Goal: Information Seeking & Learning: Compare options

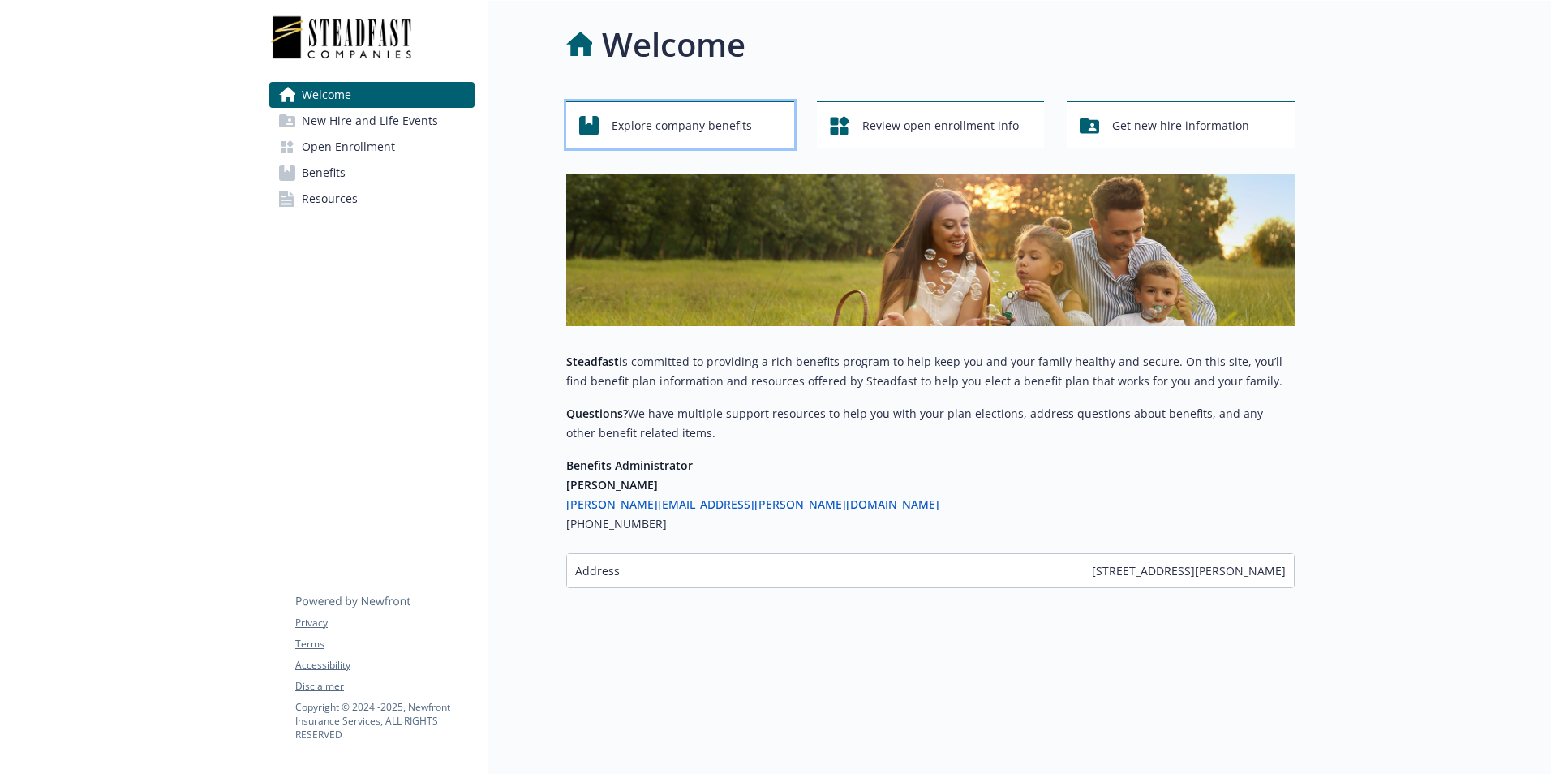
click at [769, 127] on div "Explore company benefits" at bounding box center [682, 125] width 207 height 31
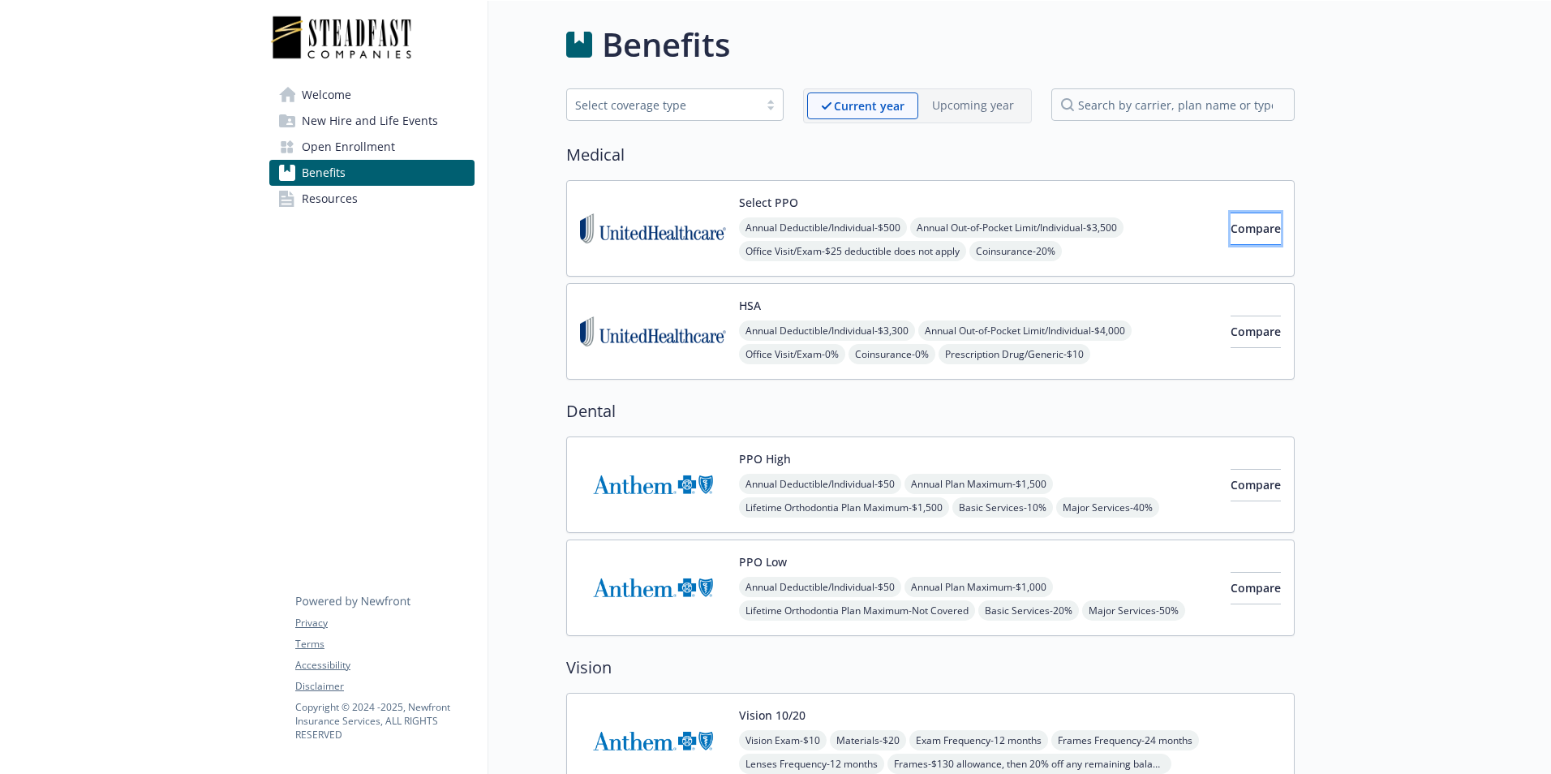
click at [1250, 233] on span "Compare" at bounding box center [1255, 228] width 50 height 15
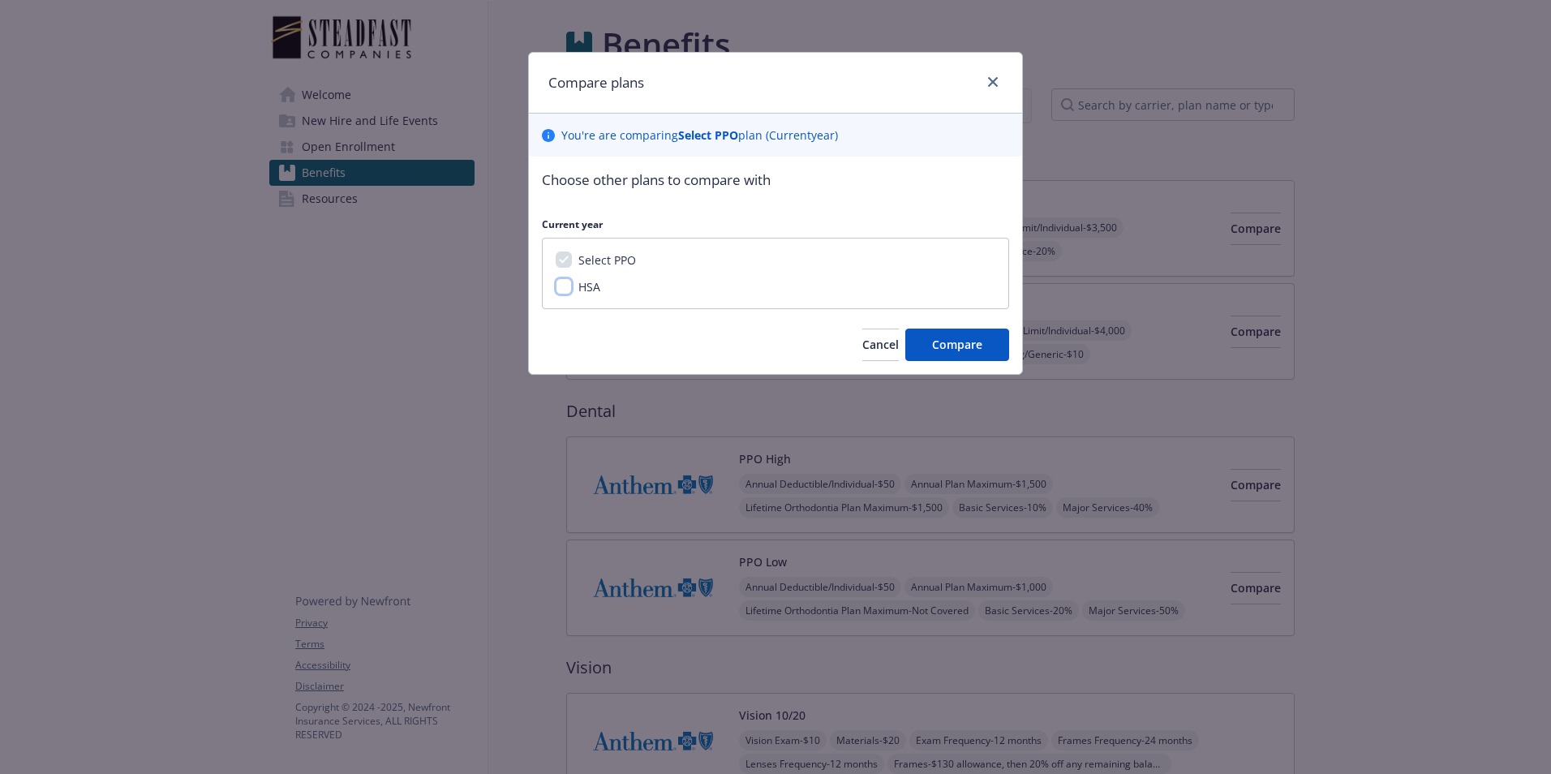
click at [566, 281] on input "HSA" at bounding box center [564, 286] width 16 height 16
checkbox input "true"
click at [978, 343] on span "Compare" at bounding box center [957, 344] width 50 height 15
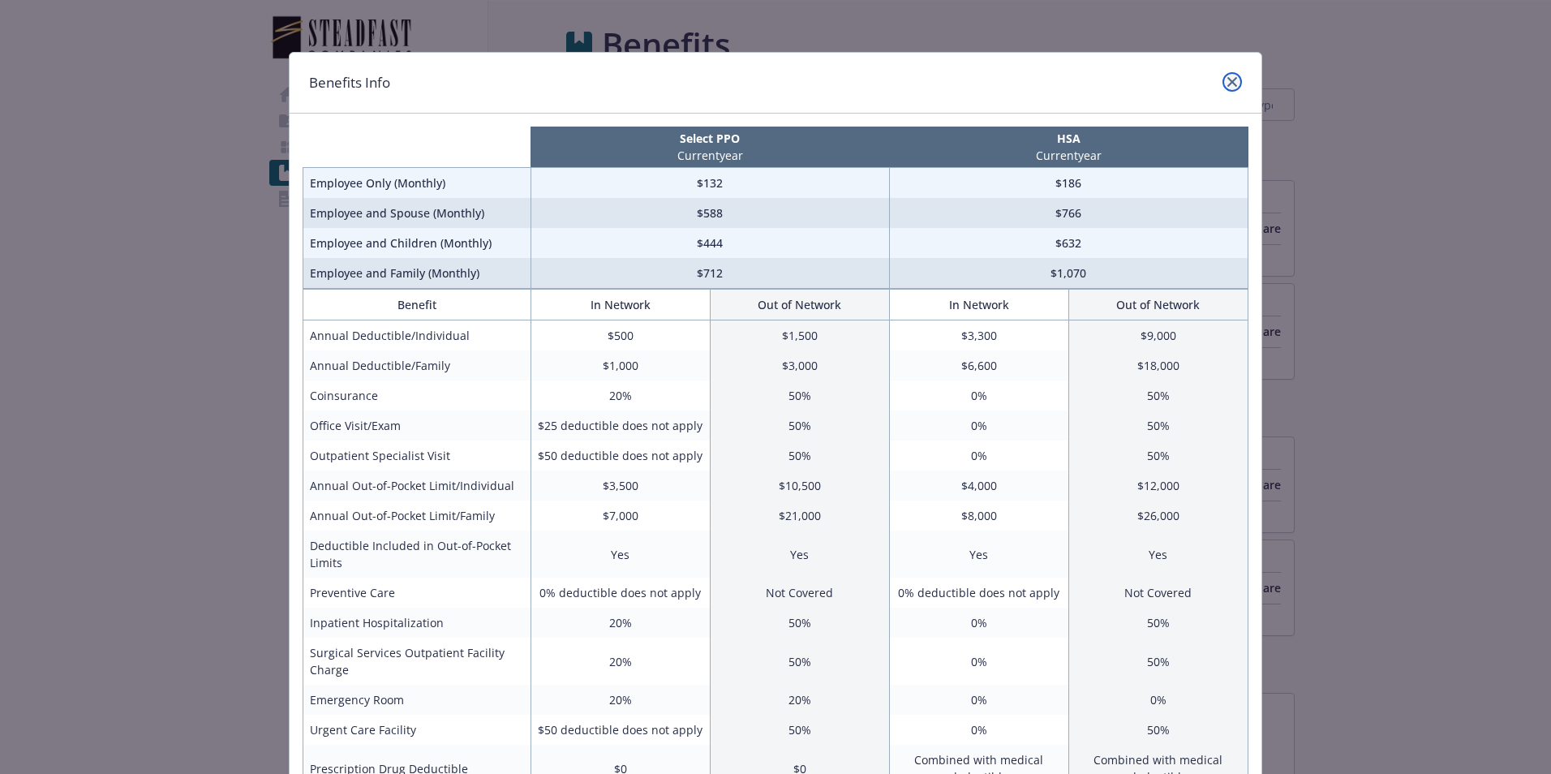
click at [1232, 79] on link "close" at bounding box center [1231, 81] width 19 height 19
